Goal: Information Seeking & Learning: Learn about a topic

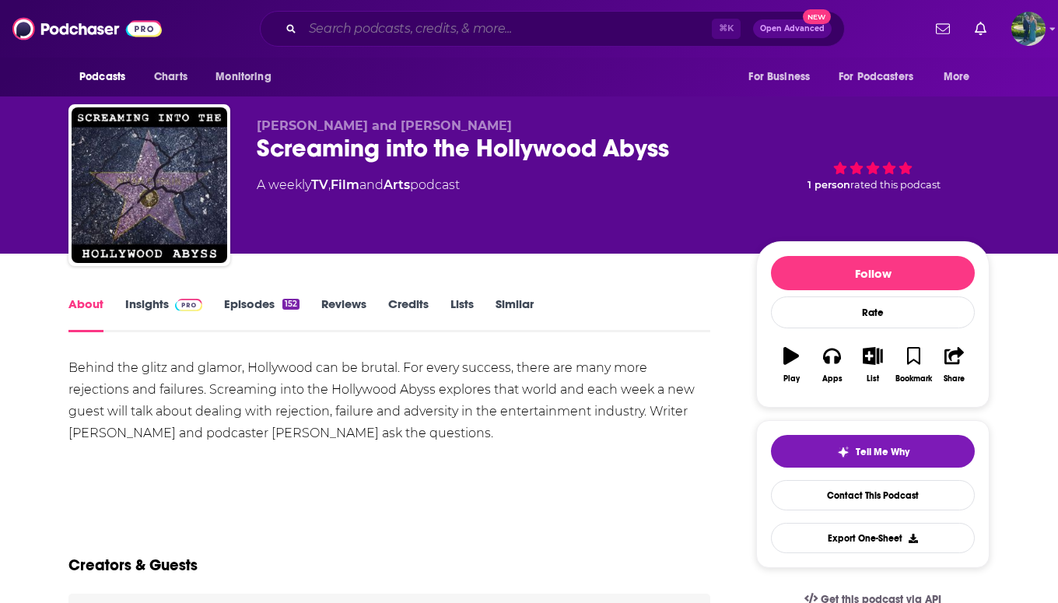
click at [343, 32] on input "Search podcasts, credits, & more..." at bounding box center [507, 28] width 409 height 25
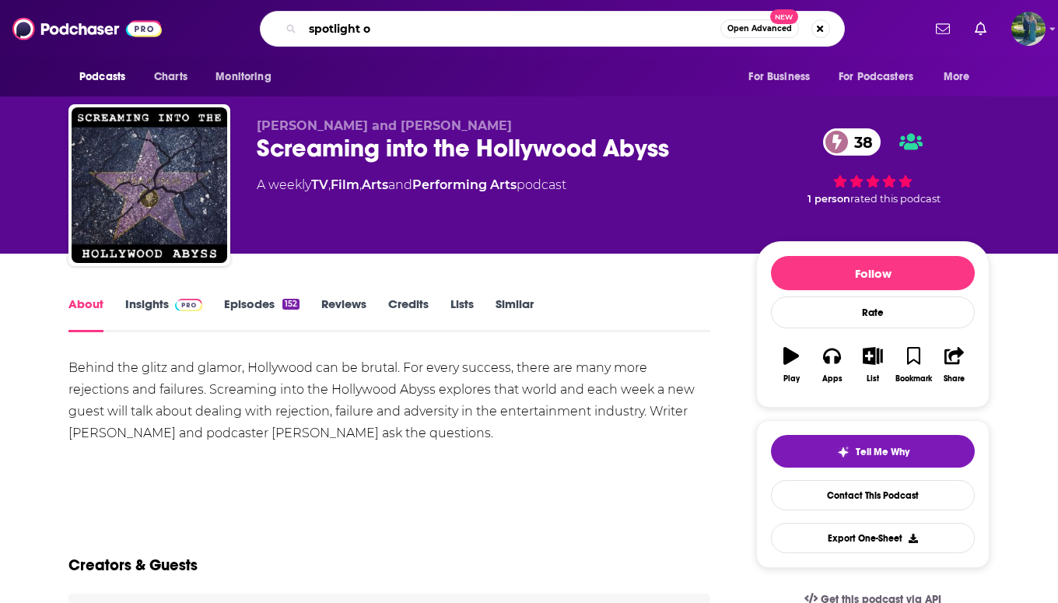
type input "spotlight on"
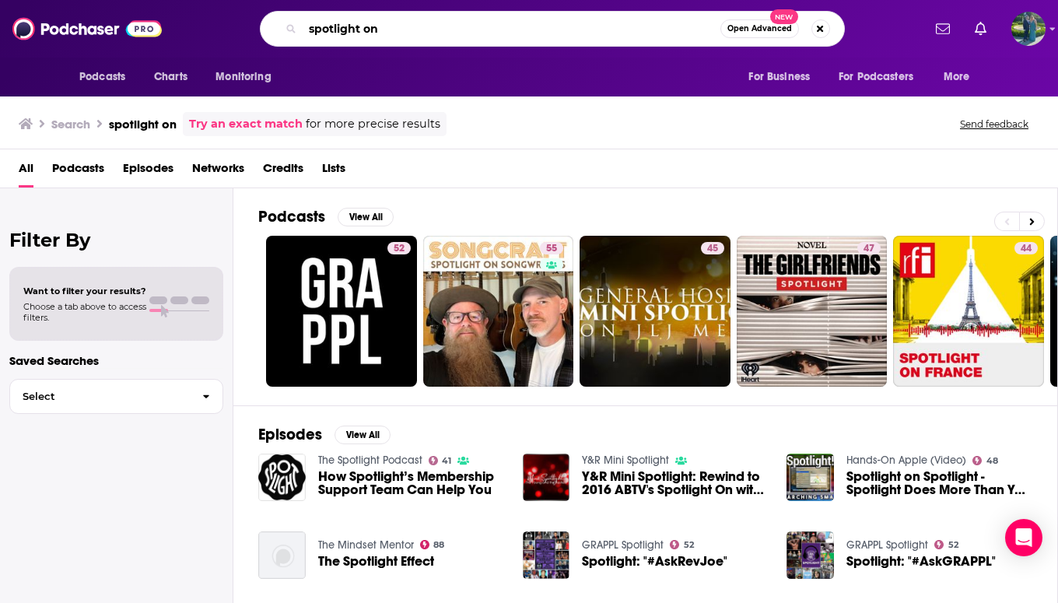
drag, startPoint x: 432, startPoint y: 30, endPoint x: 219, endPoint y: 30, distance: 213.1
click at [219, 30] on div "spotlight on Open Advanced New" at bounding box center [552, 29] width 740 height 36
paste input "[PERSON_NAME]"
type input "[PERSON_NAME]"
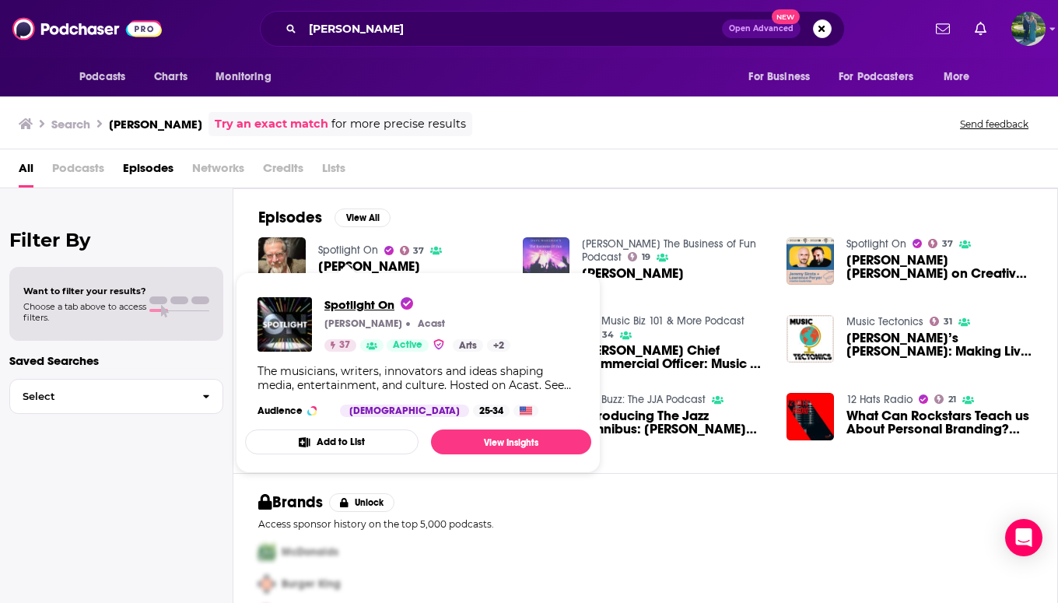
click at [359, 297] on span "Spotlight On" at bounding box center [368, 304] width 89 height 15
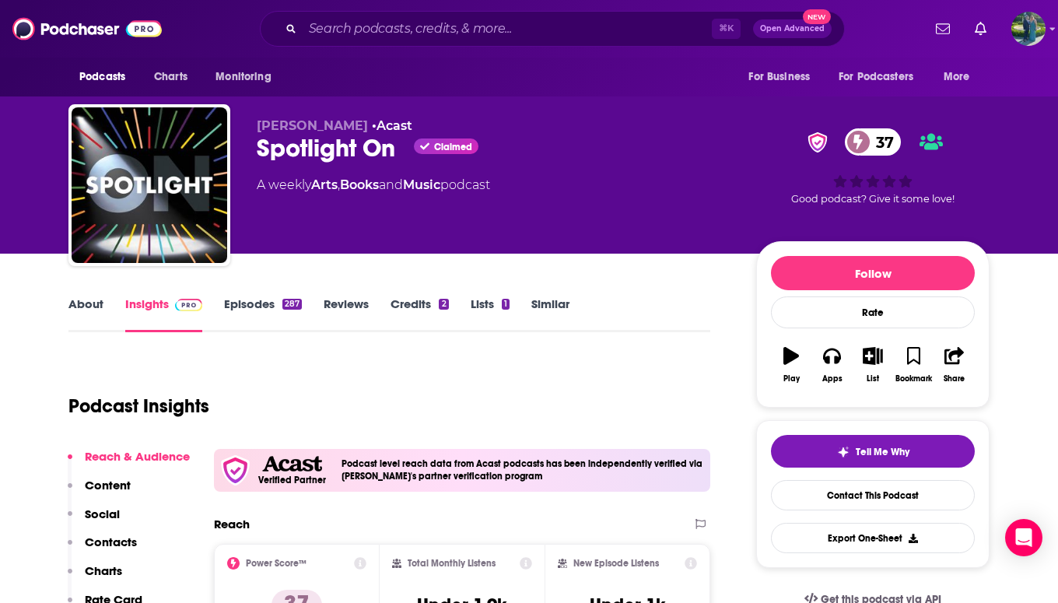
click at [79, 318] on link "About" at bounding box center [85, 314] width 35 height 36
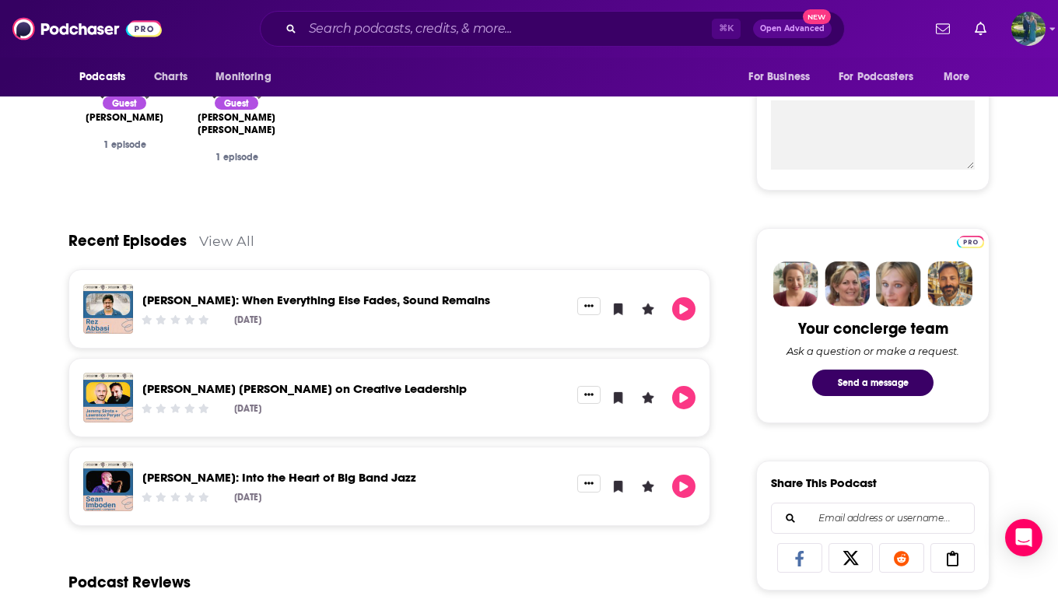
scroll to position [573, 0]
click at [215, 299] on link "[PERSON_NAME]: When Everything Else Fades, Sound Remains" at bounding box center [316, 299] width 348 height 15
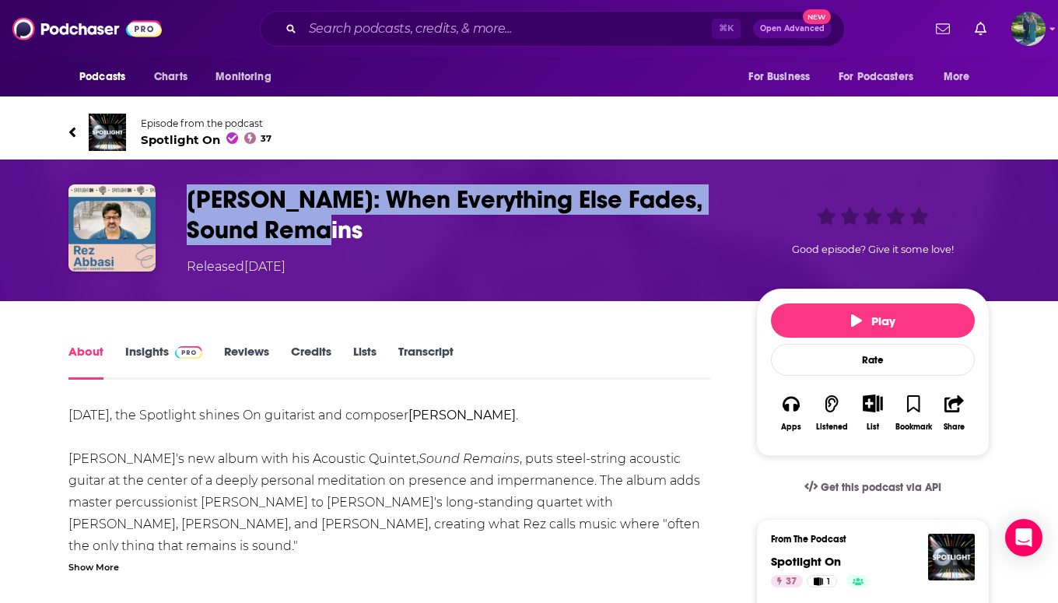
drag, startPoint x: 290, startPoint y: 228, endPoint x: 186, endPoint y: 191, distance: 110.7
click at [187, 191] on h1 "[PERSON_NAME]: When Everything Else Fades, Sound Remains" at bounding box center [459, 214] width 544 height 61
copy h1 "[PERSON_NAME]: When Everything Else Fades, Sound Remains"
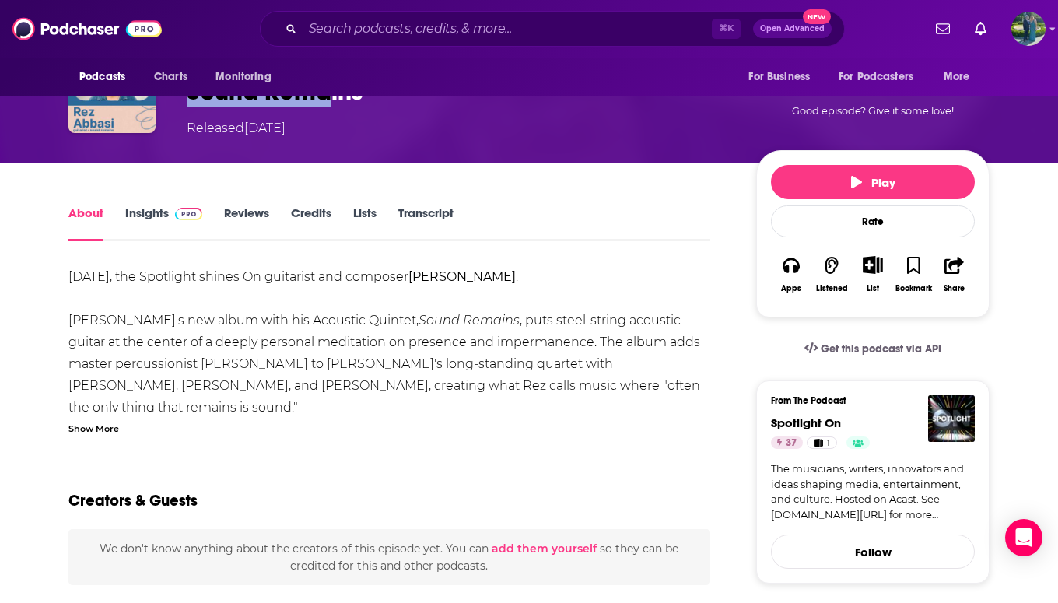
scroll to position [167, 0]
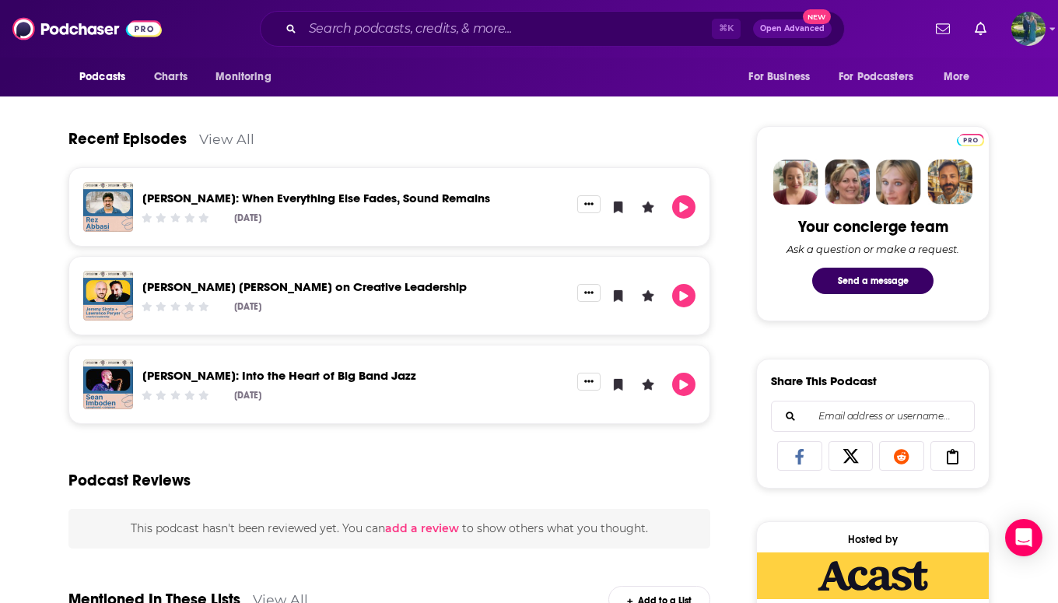
scroll to position [688, 0]
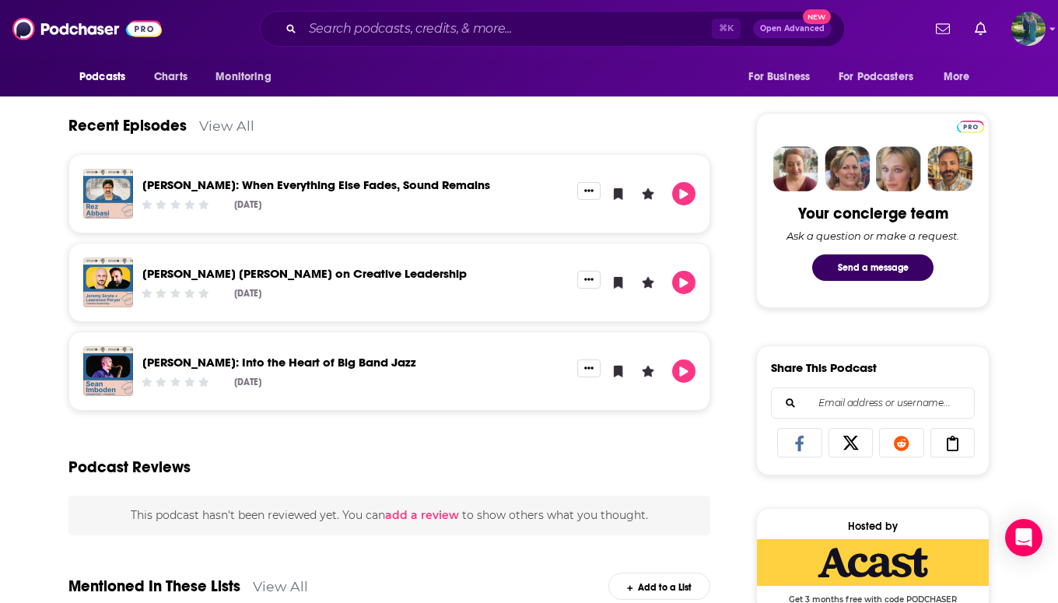
click at [467, 273] on link "[PERSON_NAME] [PERSON_NAME] on Creative Leadership" at bounding box center [304, 273] width 324 height 15
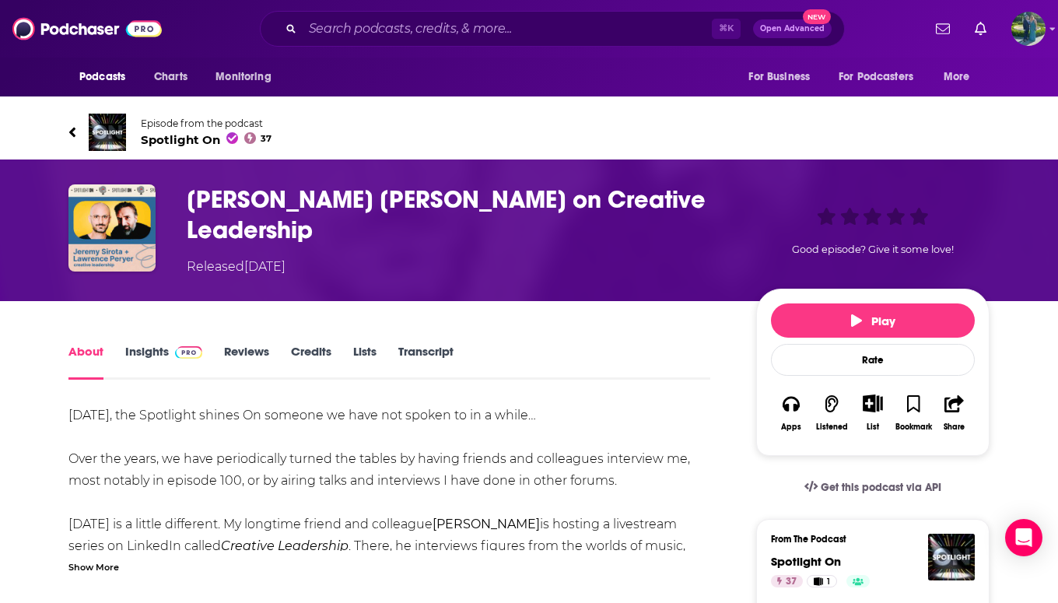
drag, startPoint x: 423, startPoint y: 225, endPoint x: 176, endPoint y: 198, distance: 248.8
click at [176, 198] on div "[PERSON_NAME] [PERSON_NAME] on Creative Leadership Released [DATE] Good episode…" at bounding box center [528, 230] width 921 height 92
copy h1 "[PERSON_NAME] [PERSON_NAME] on Creative Leadership"
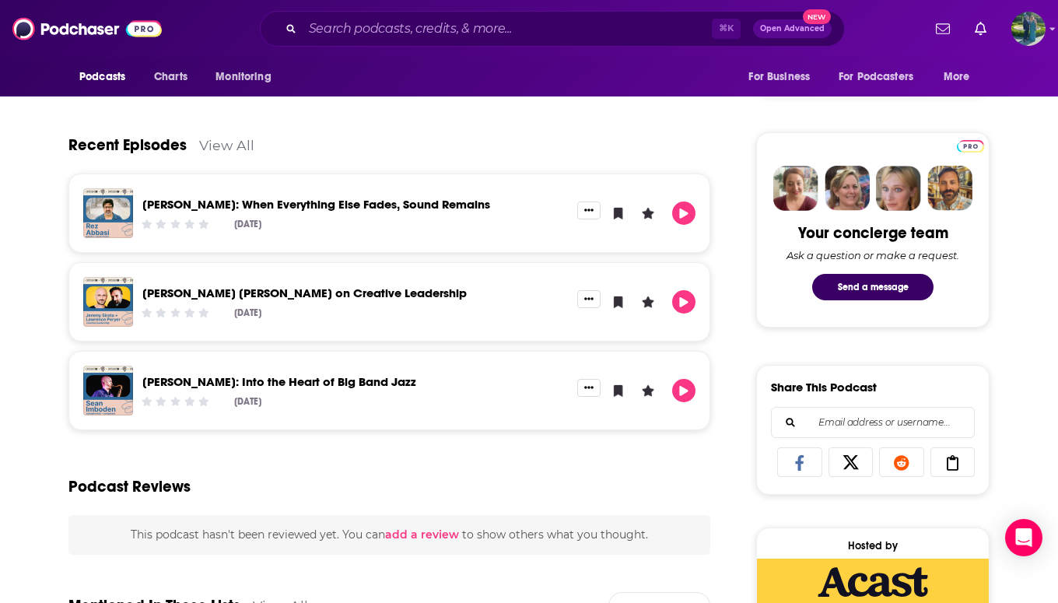
scroll to position [670, 0]
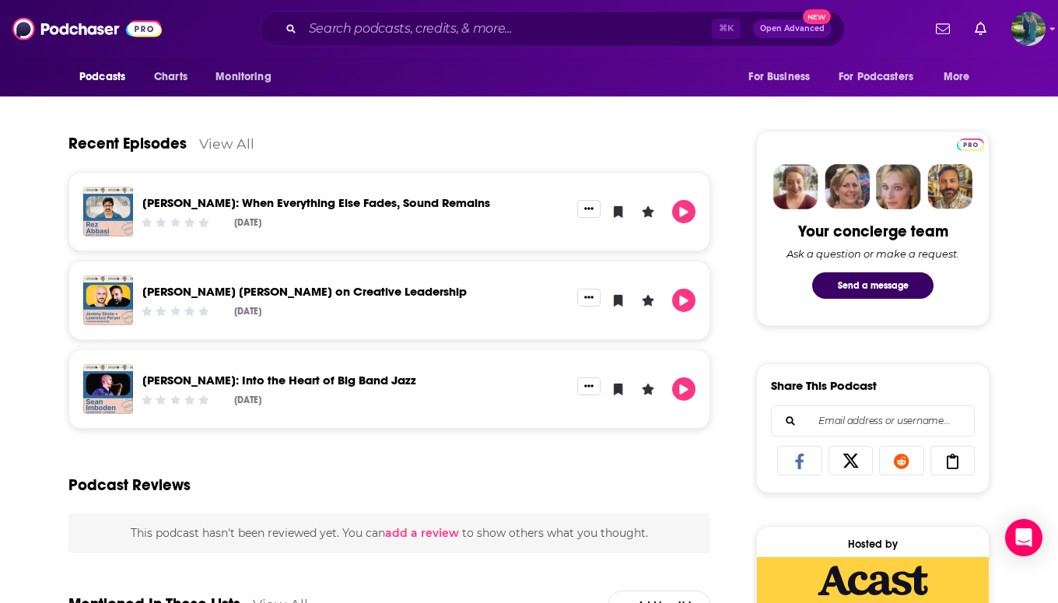
click at [266, 382] on link "[PERSON_NAME]: Into the Heart of Big Band Jazz" at bounding box center [279, 380] width 274 height 15
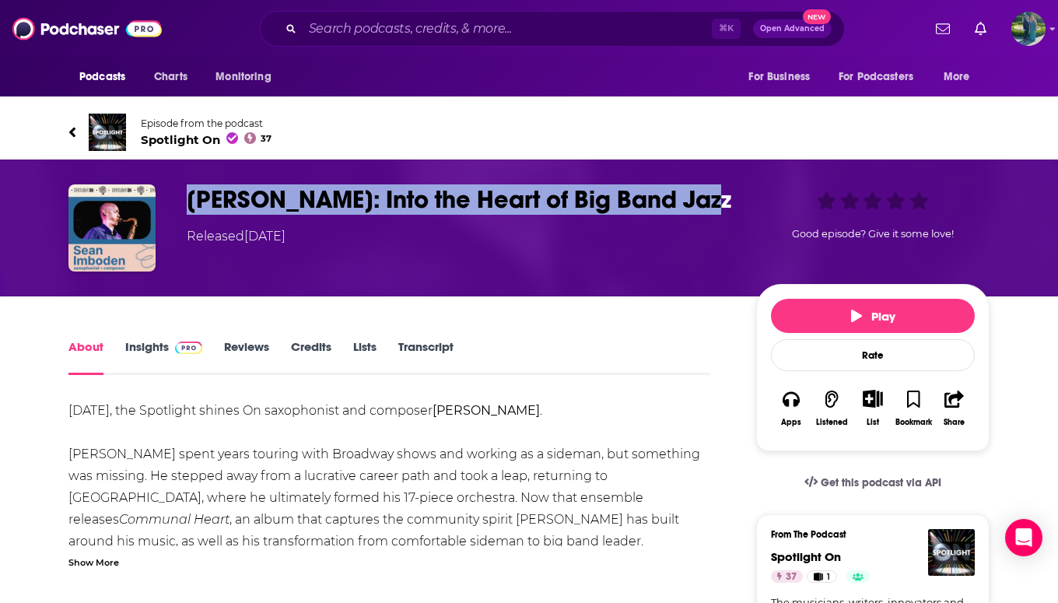
drag, startPoint x: 726, startPoint y: 198, endPoint x: 175, endPoint y: 198, distance: 550.7
click at [175, 198] on div "[PERSON_NAME]: Into the Heart of Big Band Jazz Released [DATE] Good episode? Gi…" at bounding box center [528, 227] width 921 height 87
copy h1 "[PERSON_NAME]: Into the Heart of Big Band Jazz"
click at [175, 138] on span "Spotlight On 37" at bounding box center [206, 139] width 131 height 15
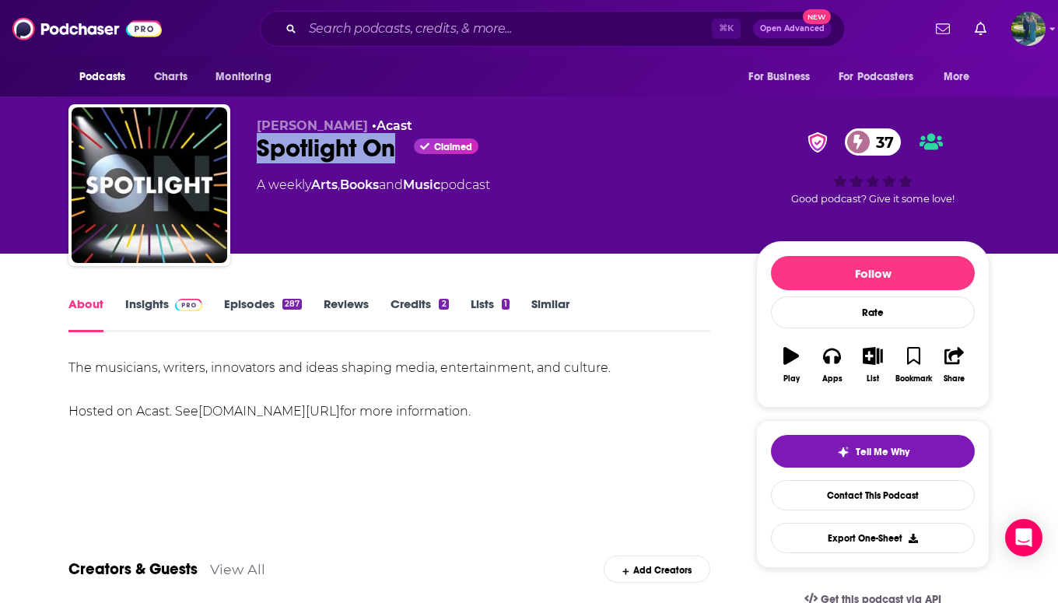
drag, startPoint x: 402, startPoint y: 154, endPoint x: 240, endPoint y: 159, distance: 161.9
click at [240, 159] on div "[PERSON_NAME] • Acast Spotlight On Claimed 37 A weekly Arts , Books and Music p…" at bounding box center [528, 188] width 921 height 168
copy h1 "Spotlight On"
